Goal: Task Accomplishment & Management: Manage account settings

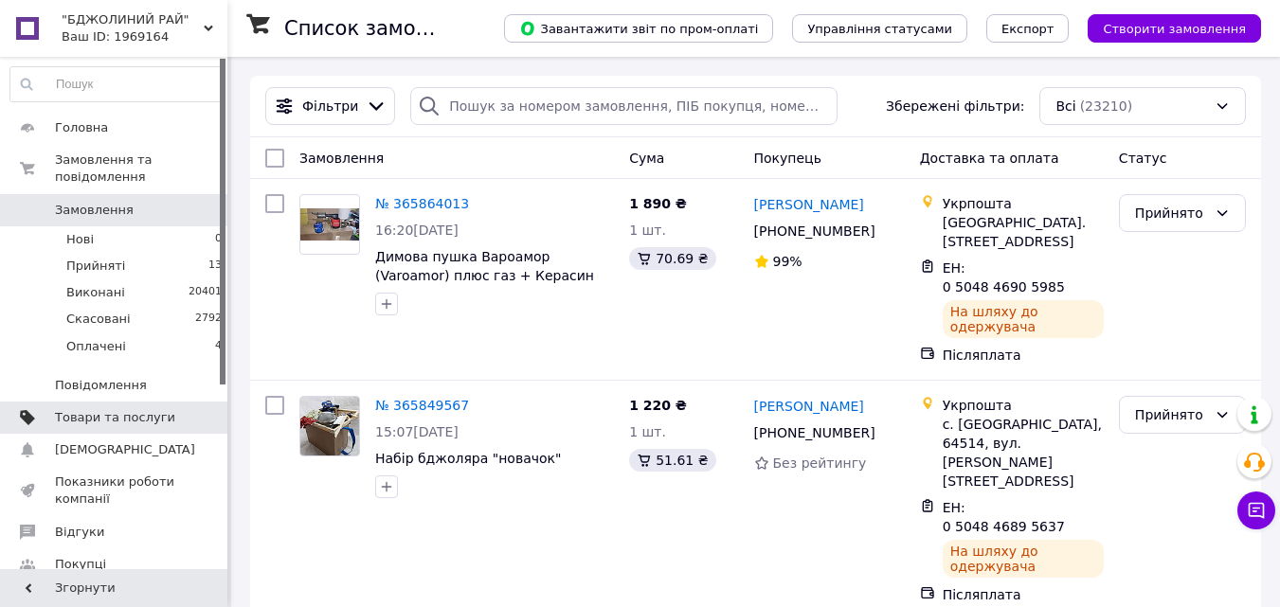
click at [125, 409] on span "Товари та послуги" at bounding box center [115, 417] width 120 height 17
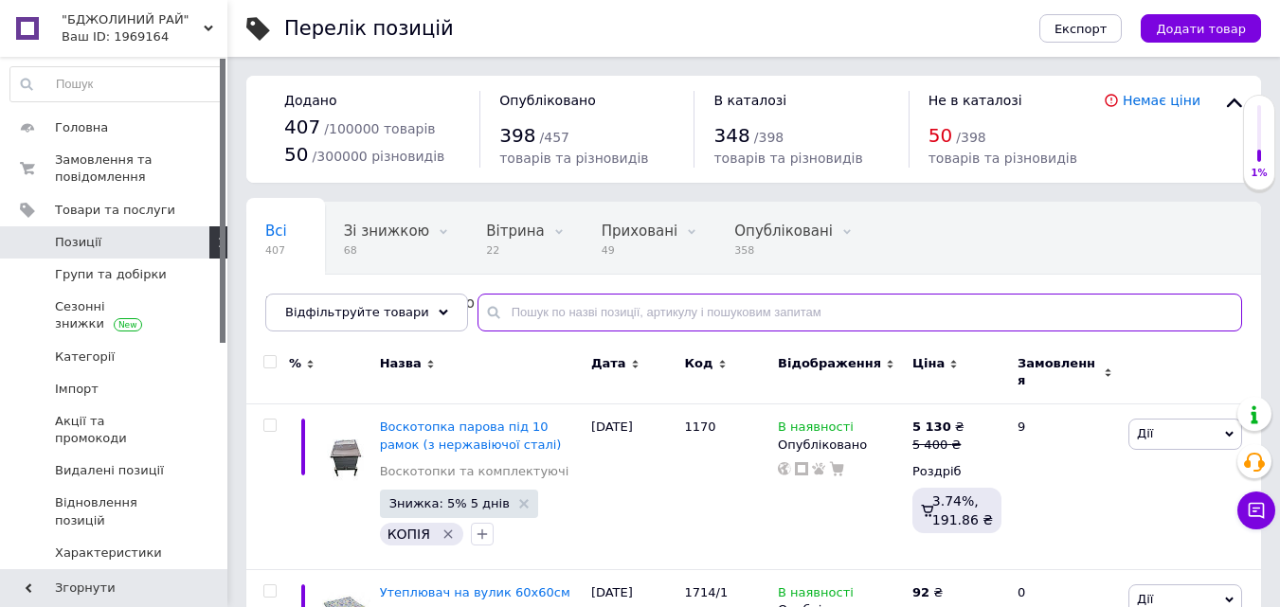
click at [520, 314] on input "text" at bounding box center [860, 313] width 765 height 38
type input "воскотопка"
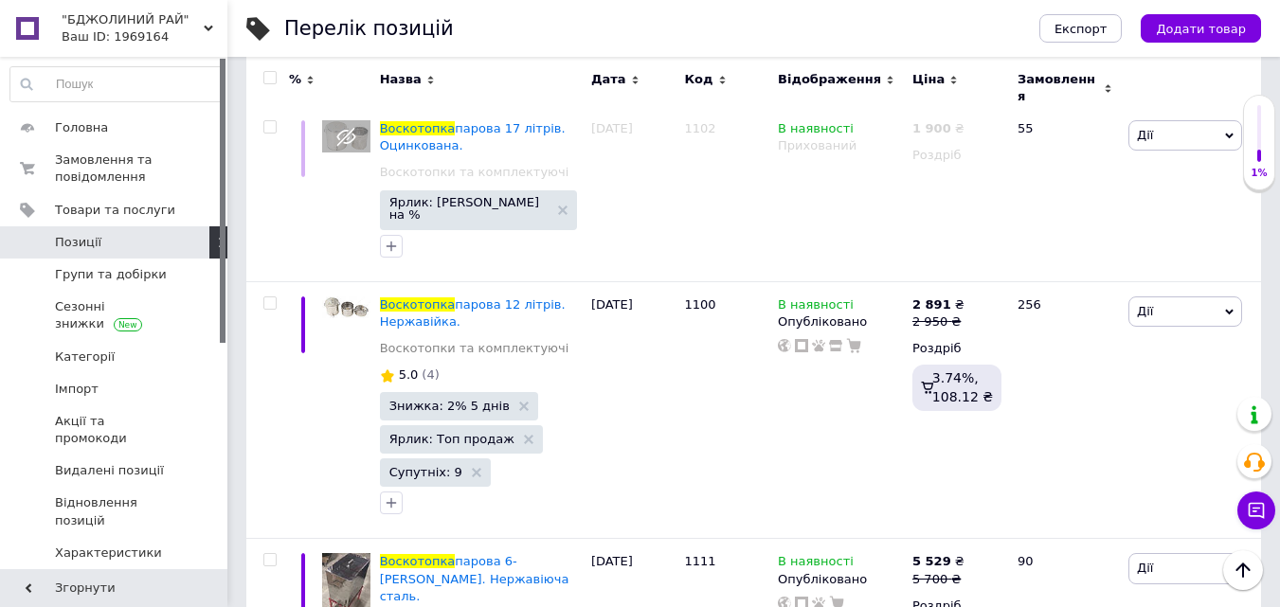
scroll to position [1705, 0]
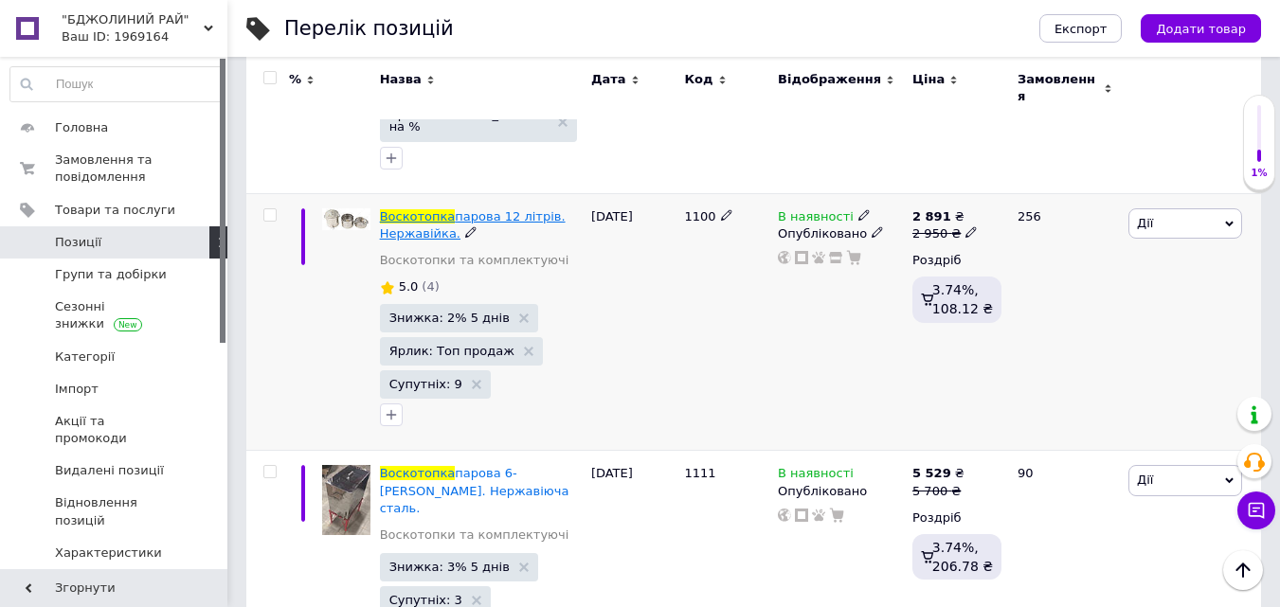
click at [492, 209] on span "парова 12 літрів. Нержавійка." at bounding box center [473, 224] width 186 height 31
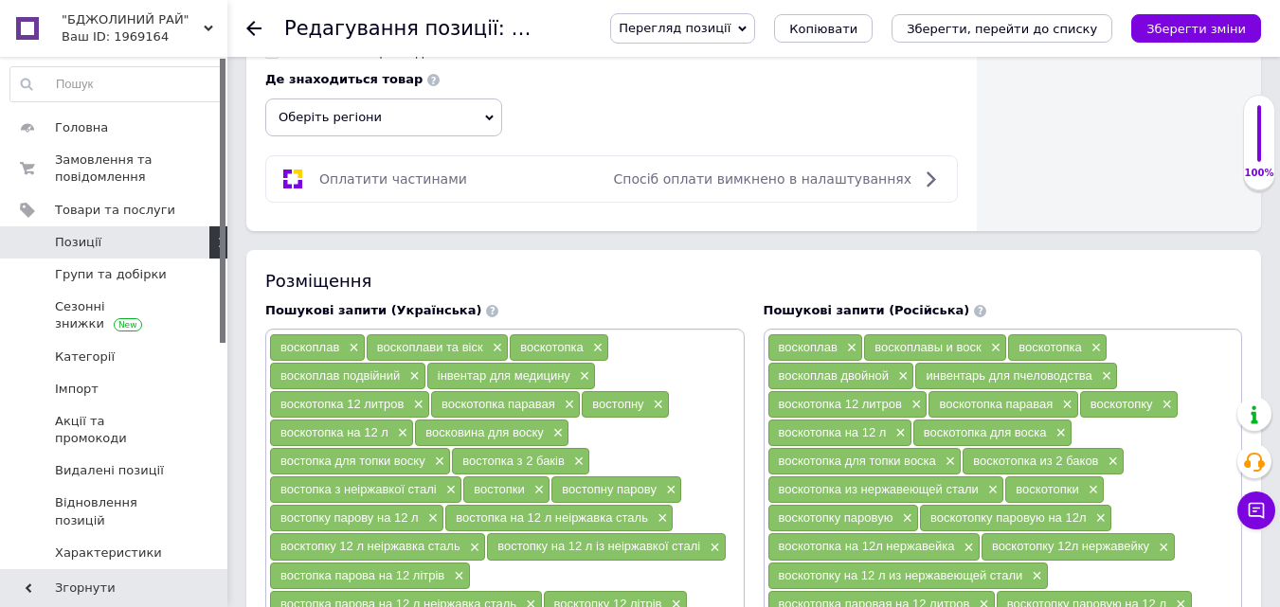
scroll to position [1326, 0]
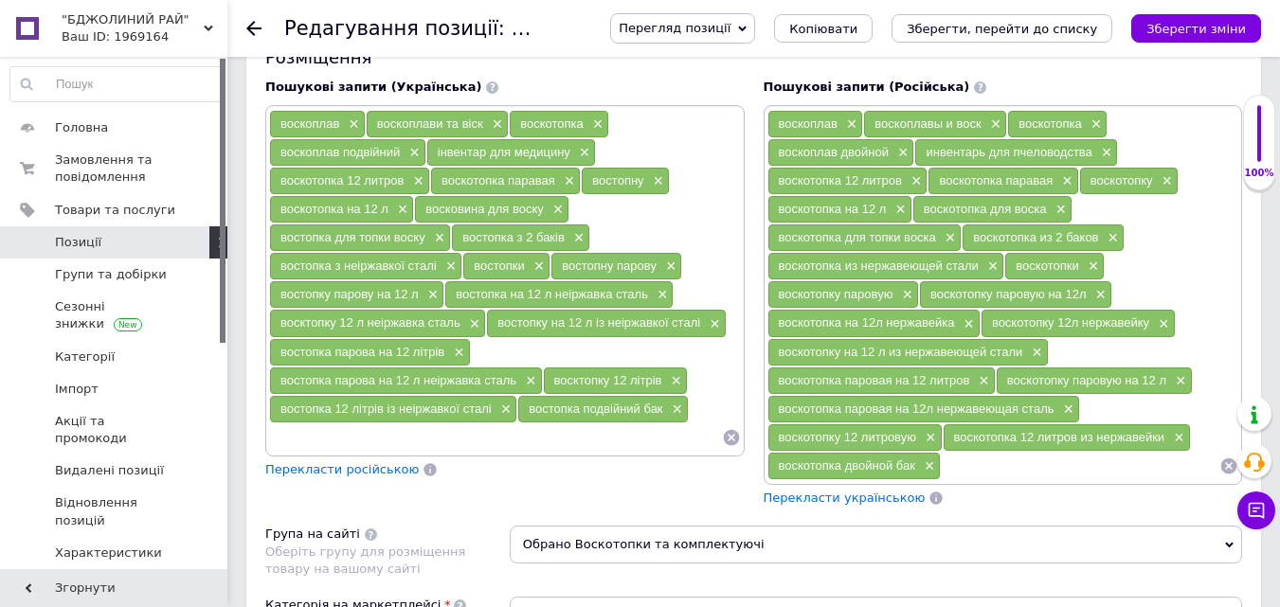
click at [279, 441] on input at bounding box center [495, 438] width 453 height 28
type input "воскотопка"
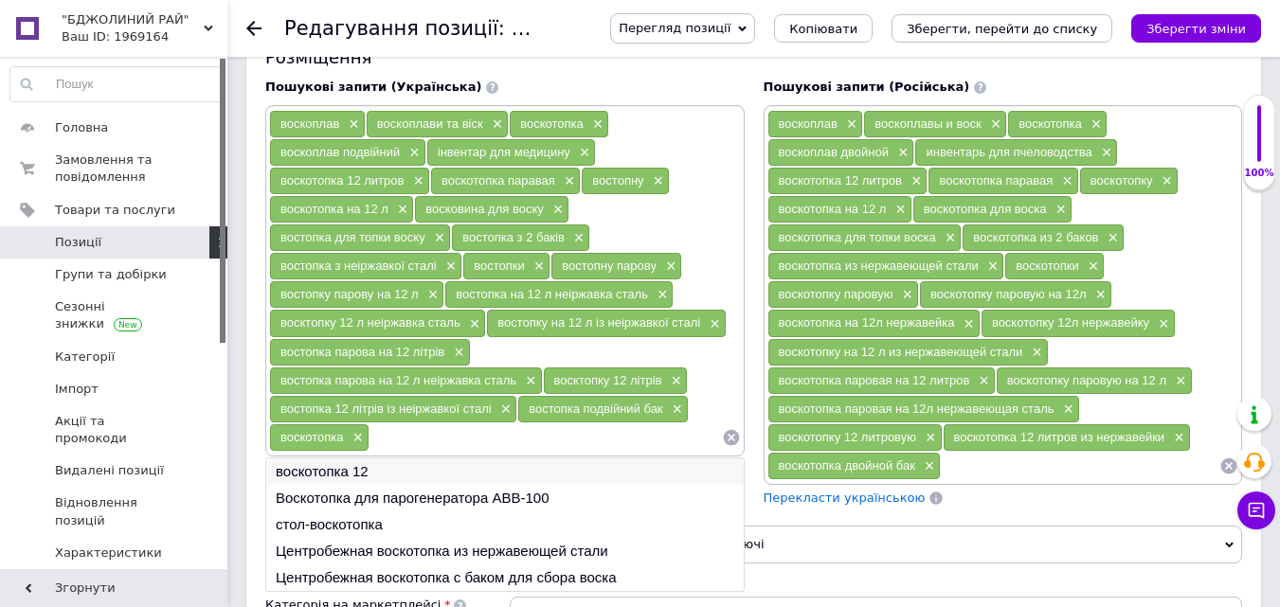
click at [347, 471] on li "воскотопка 12" at bounding box center [505, 472] width 478 height 27
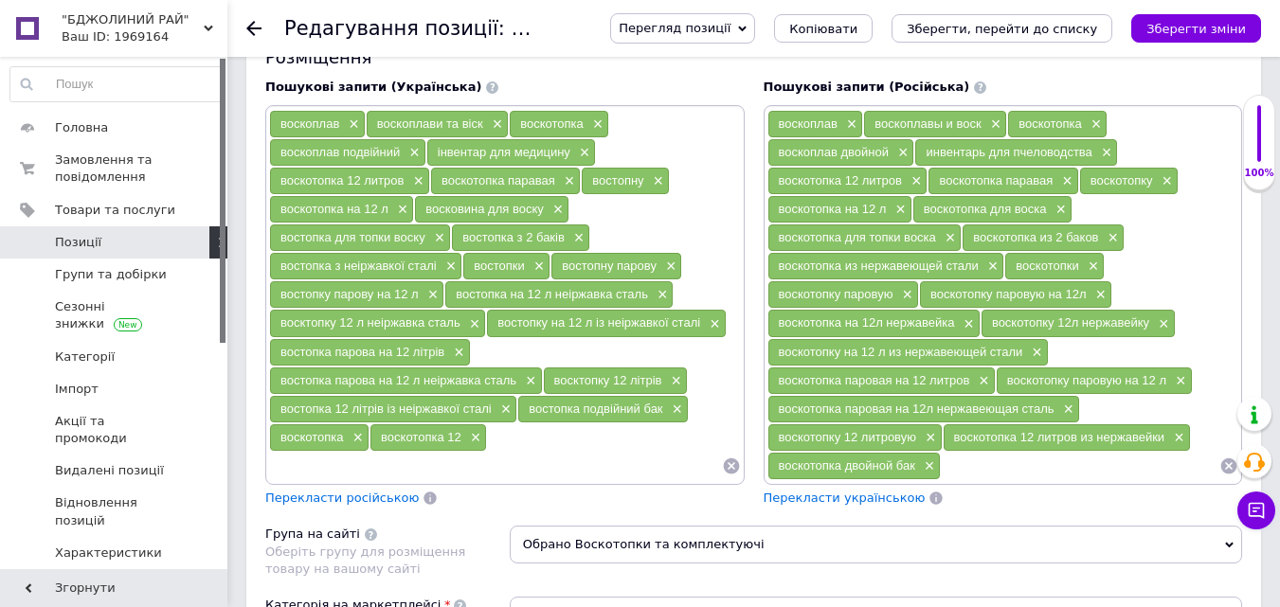
click at [521, 448] on div "воскоплав × воскоплави та віск × воскотопка × воскоплав подвійний × інвентар дл…" at bounding box center [505, 295] width 472 height 370
click at [506, 442] on div "воскоплав × воскоплави та віск × воскотопка × воскоплав подвійний × інвентар дл…" at bounding box center [505, 295] width 472 height 370
click at [505, 442] on div "воскоплав × воскоплави та віск × воскотопка × воскоплав подвійний × інвентар дл…" at bounding box center [505, 295] width 472 height 370
click at [1184, 22] on icon "Зберегти зміни" at bounding box center [1195, 29] width 99 height 14
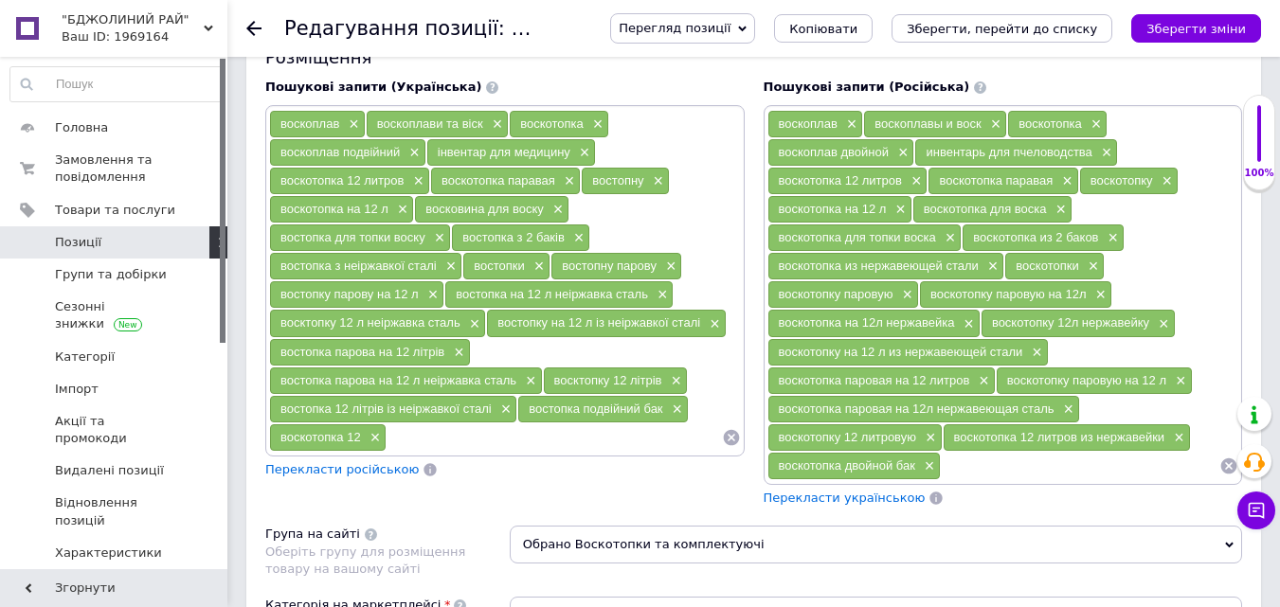
click at [446, 438] on input at bounding box center [554, 438] width 334 height 28
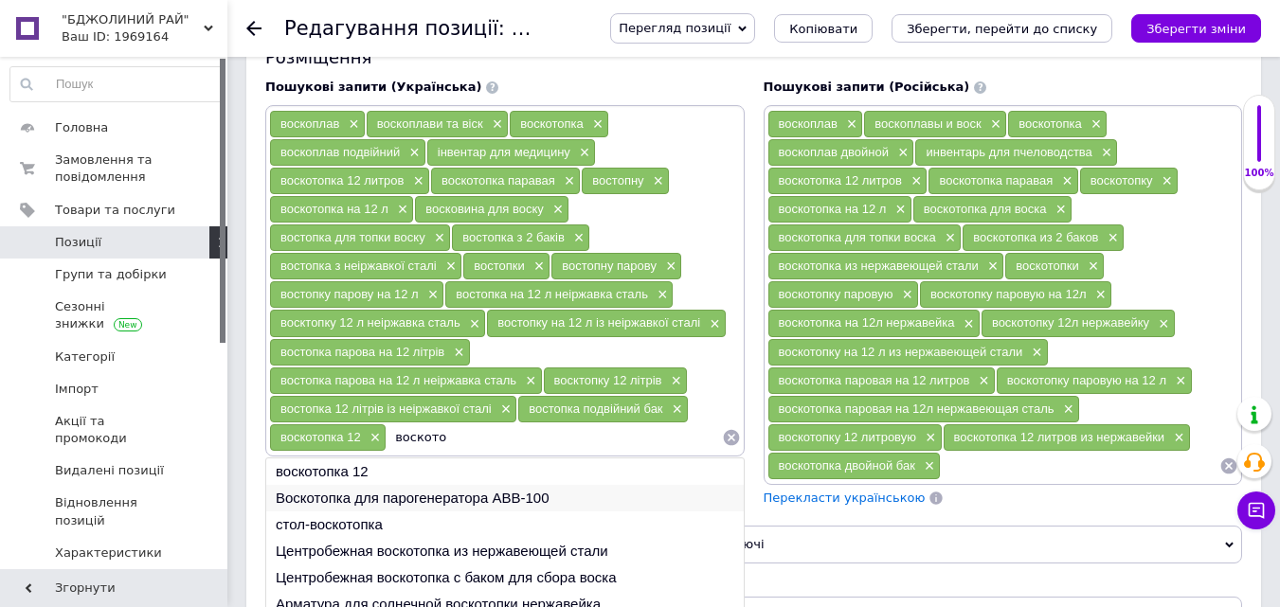
type input "воското"
click at [421, 496] on li "Воскотопка для парогенератора АВВ-100" at bounding box center [505, 498] width 478 height 27
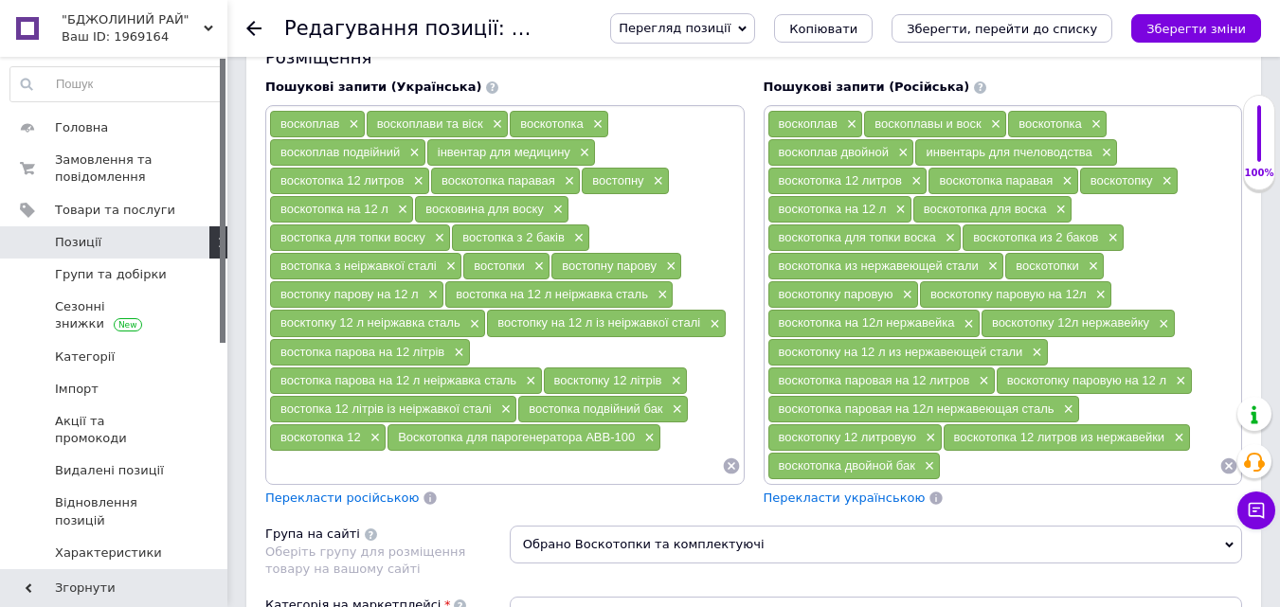
click at [451, 463] on input at bounding box center [495, 466] width 453 height 28
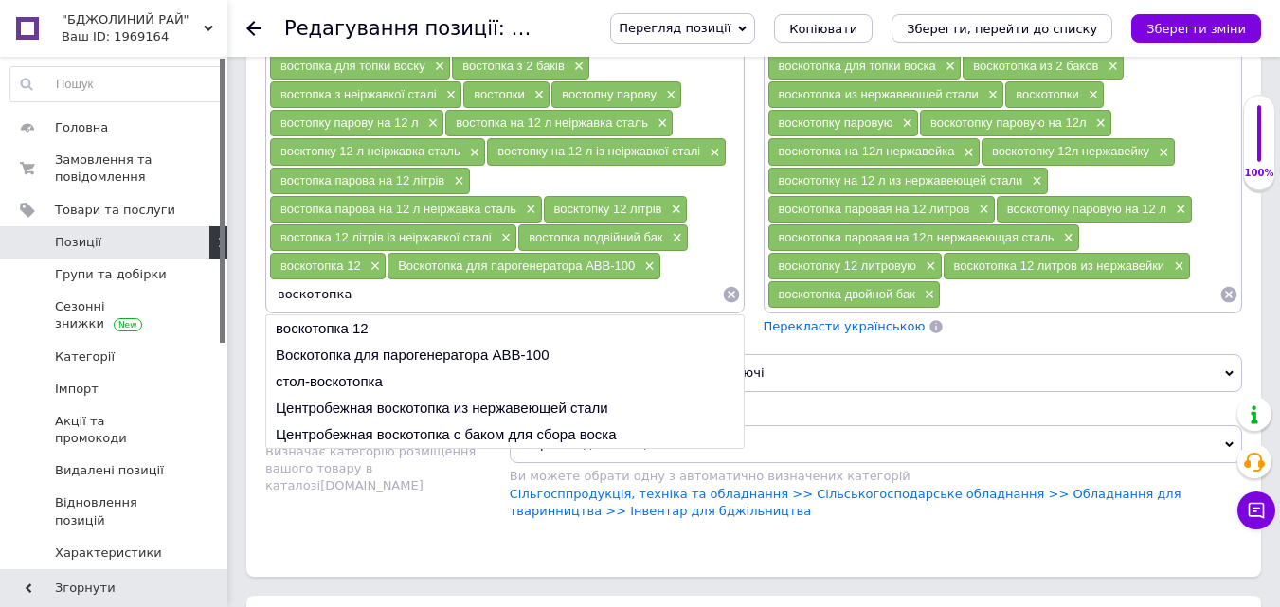
scroll to position [1516, 0]
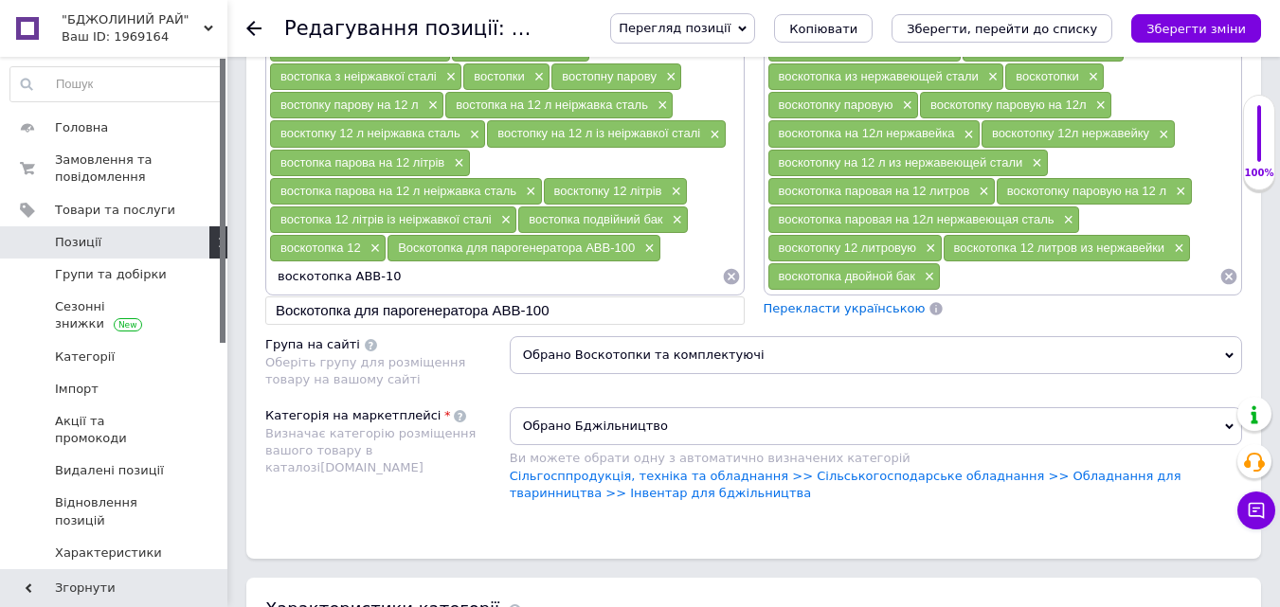
type input "воскотопка АВВ-100"
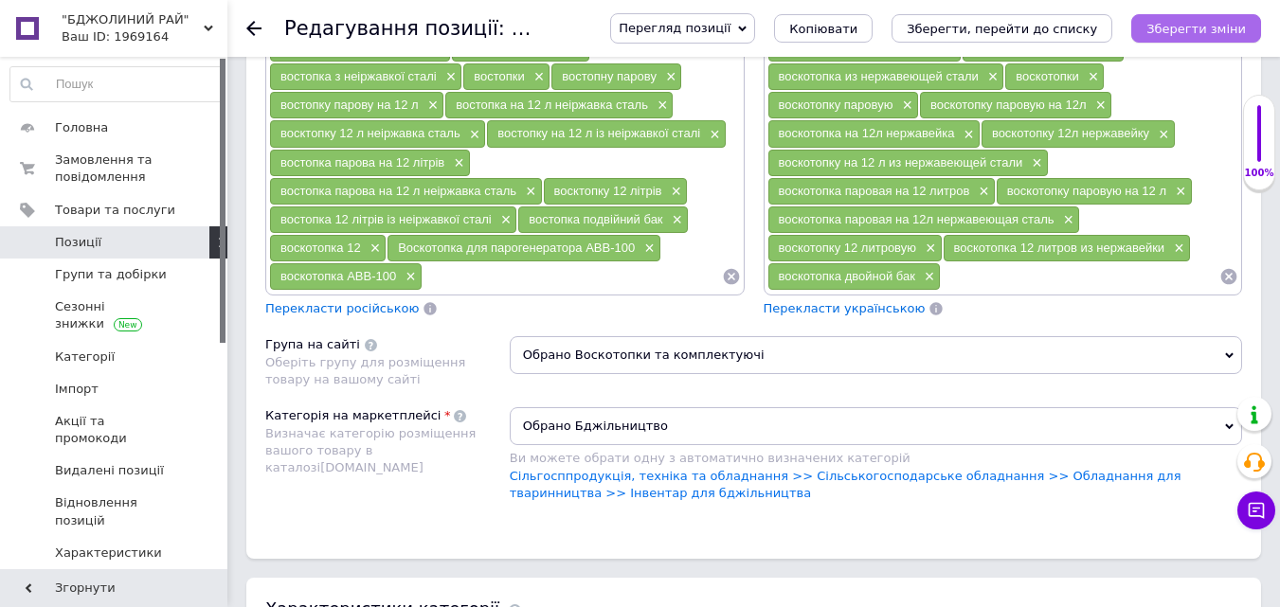
click at [1203, 34] on icon "Зберегти зміни" at bounding box center [1195, 29] width 99 height 14
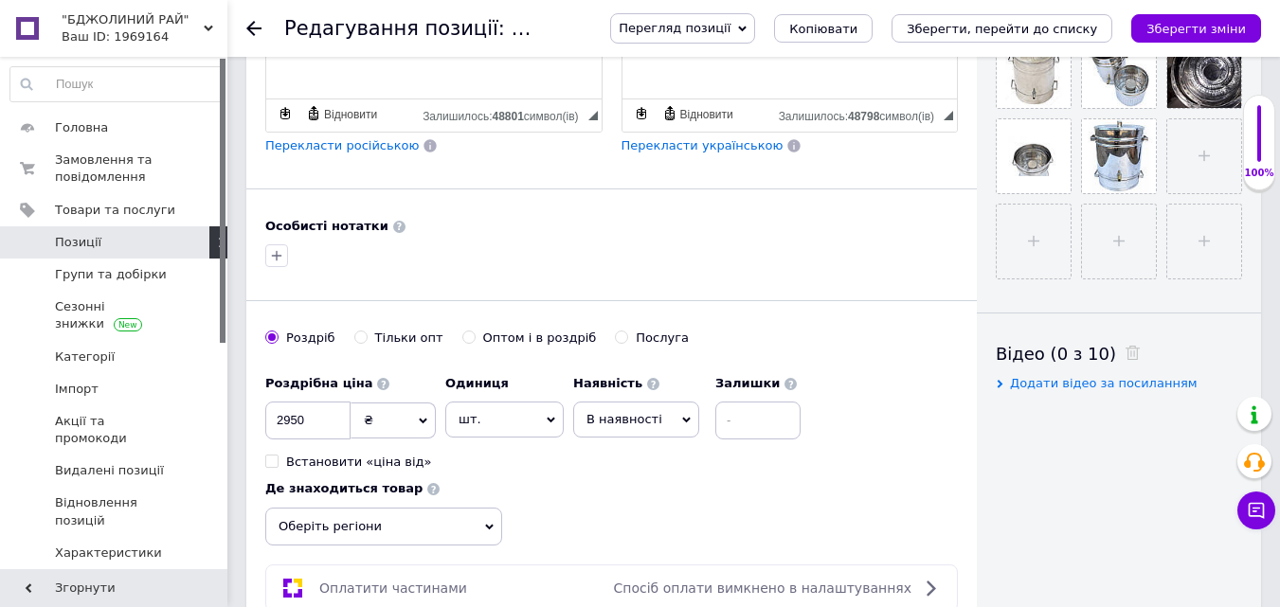
scroll to position [474, 0]
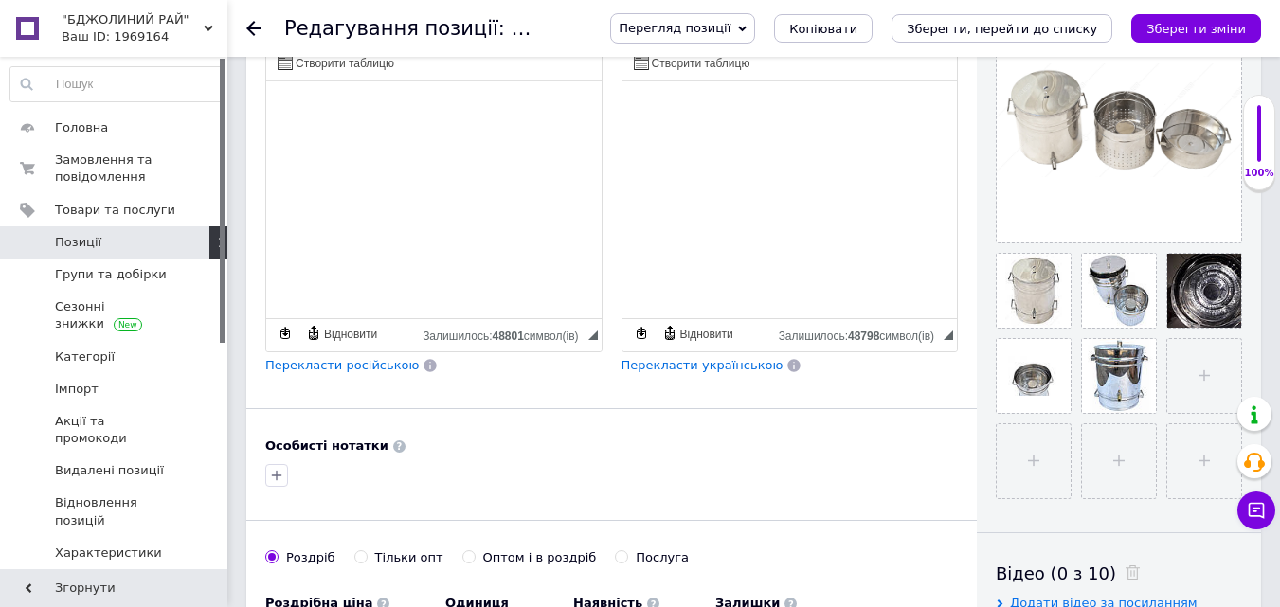
click at [264, 17] on div at bounding box center [265, 28] width 38 height 57
click at [245, 43] on div "Редагування позиції: Воскотопка парова 12 літрів. Нержавійка. Перегляд позиції …" at bounding box center [753, 28] width 1053 height 57
click at [250, 27] on use at bounding box center [253, 28] width 15 height 15
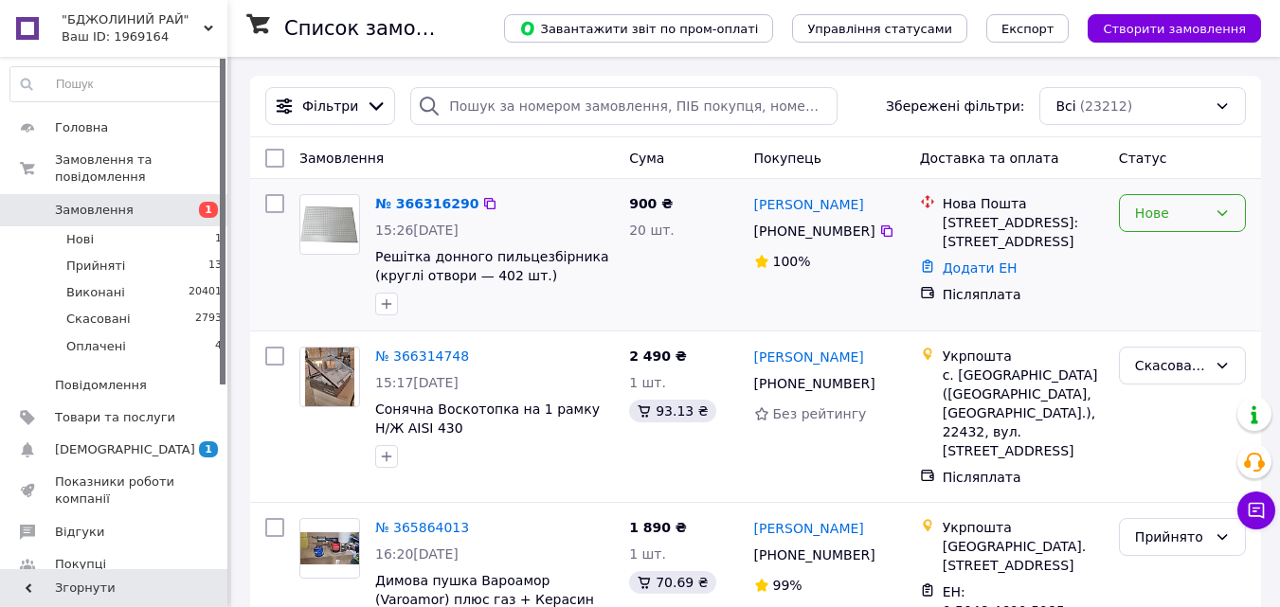
click at [1169, 224] on div "Нове" at bounding box center [1171, 213] width 72 height 21
click at [1172, 247] on li "Прийнято" at bounding box center [1182, 255] width 125 height 34
